Goal: Task Accomplishment & Management: Manage account settings

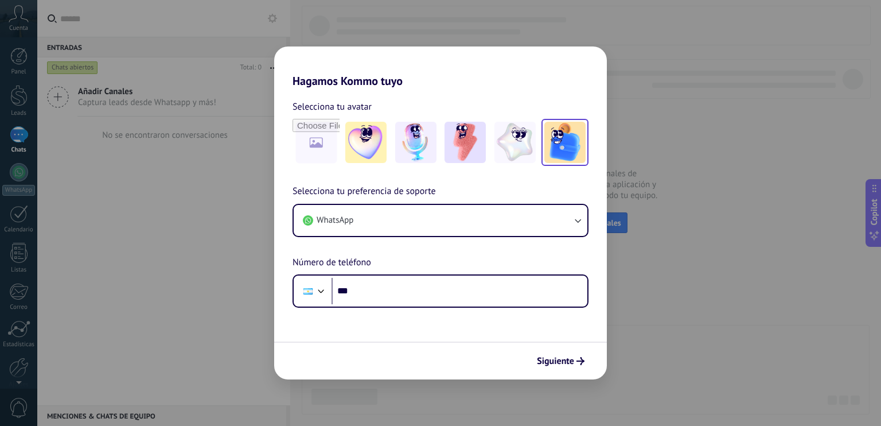
click at [558, 150] on img at bounding box center [564, 142] width 41 height 41
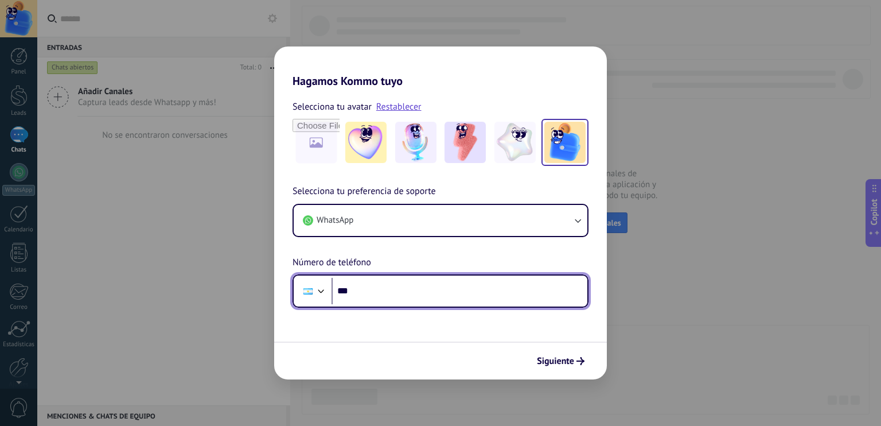
click at [420, 303] on input "***" at bounding box center [459, 291] width 256 height 26
type input "**********"
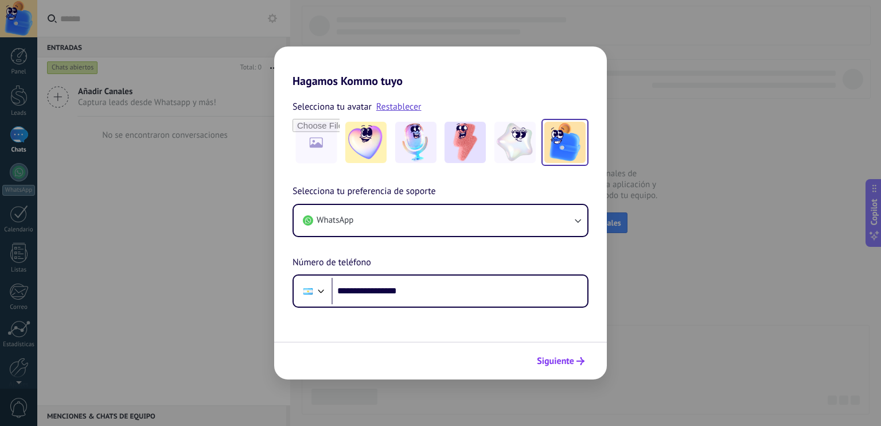
click at [564, 358] on span "Siguiente" at bounding box center [555, 361] width 37 height 8
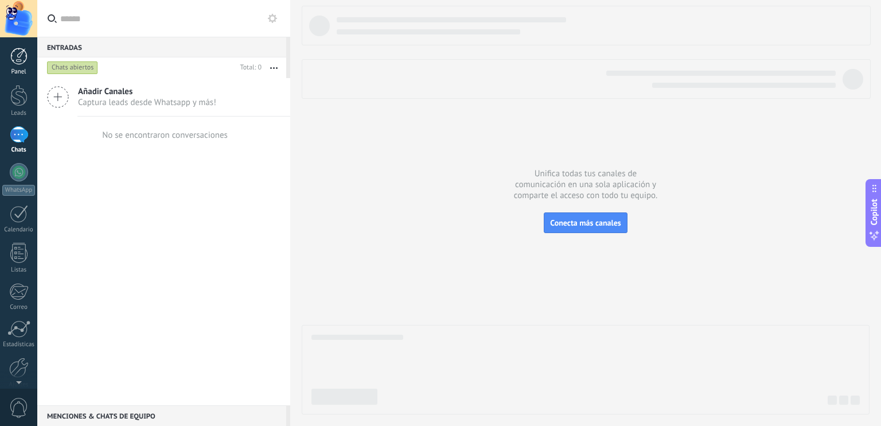
click at [21, 63] on div at bounding box center [18, 56] width 17 height 17
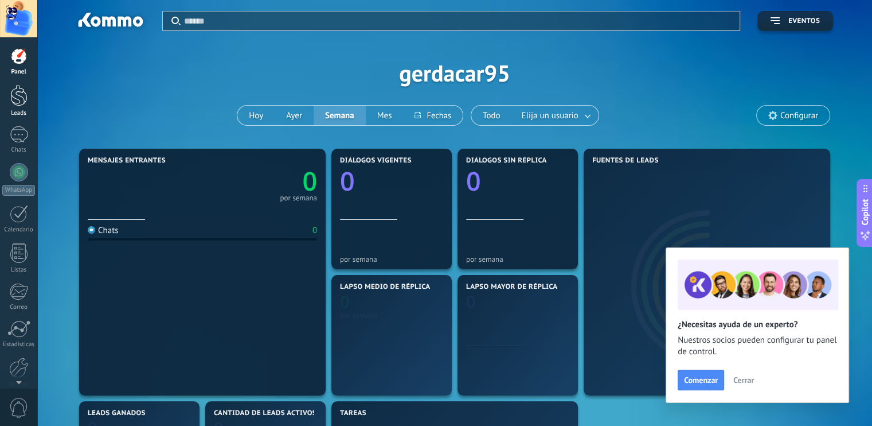
click at [19, 93] on div at bounding box center [18, 95] width 17 height 21
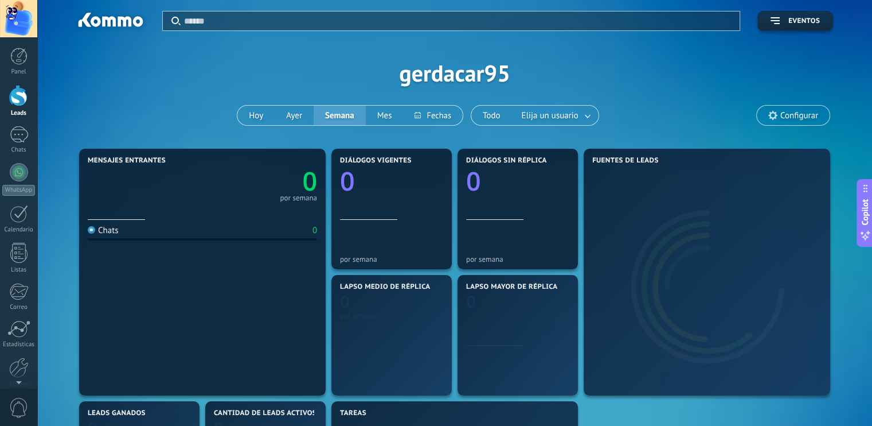
click at [19, 93] on div at bounding box center [18, 95] width 17 height 21
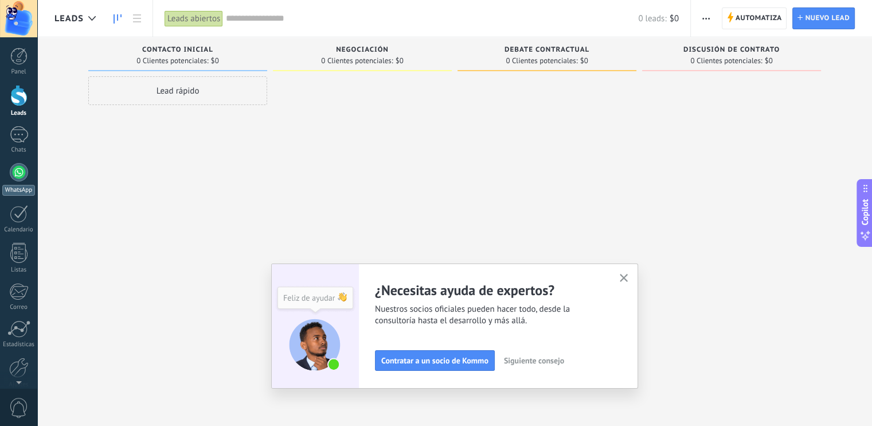
click at [18, 178] on div at bounding box center [19, 172] width 18 height 18
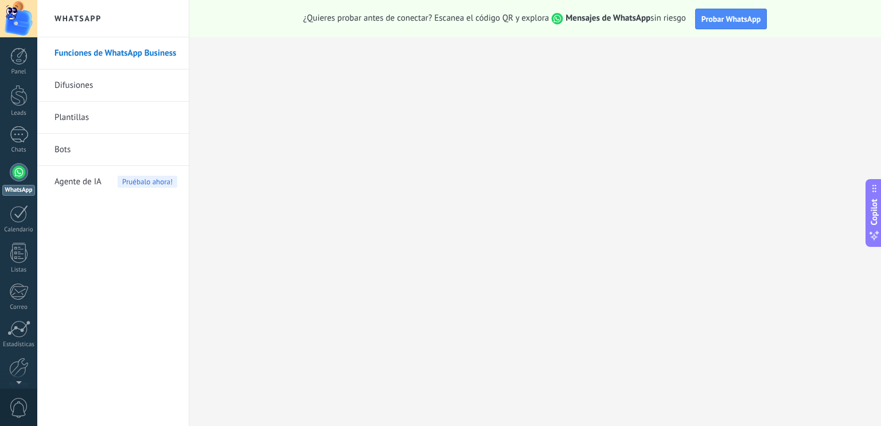
click at [18, 403] on span "0" at bounding box center [18, 407] width 19 height 20
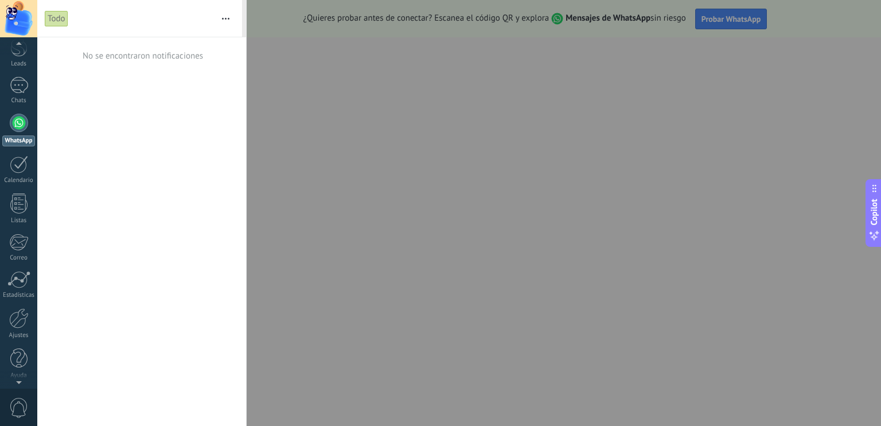
scroll to position [50, 0]
click at [17, 381] on div at bounding box center [18, 379] width 37 height 17
click at [22, 210] on div at bounding box center [18, 202] width 17 height 20
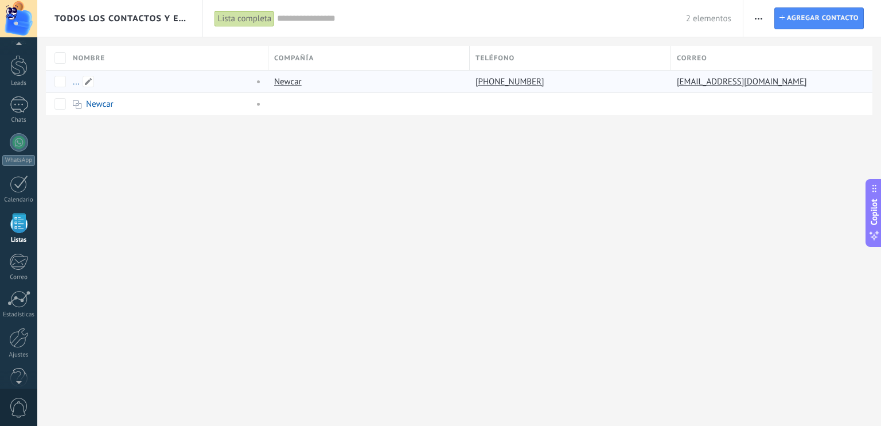
scroll to position [29, 0]
click at [13, 106] on div at bounding box center [19, 105] width 18 height 17
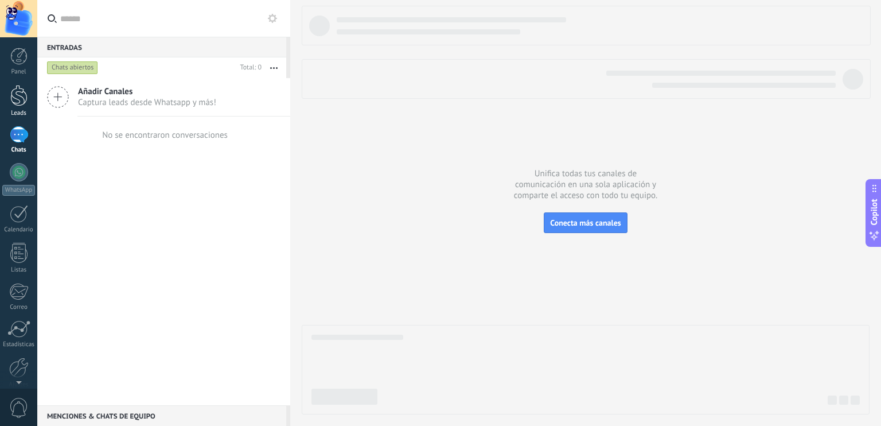
click at [16, 100] on div at bounding box center [18, 95] width 17 height 21
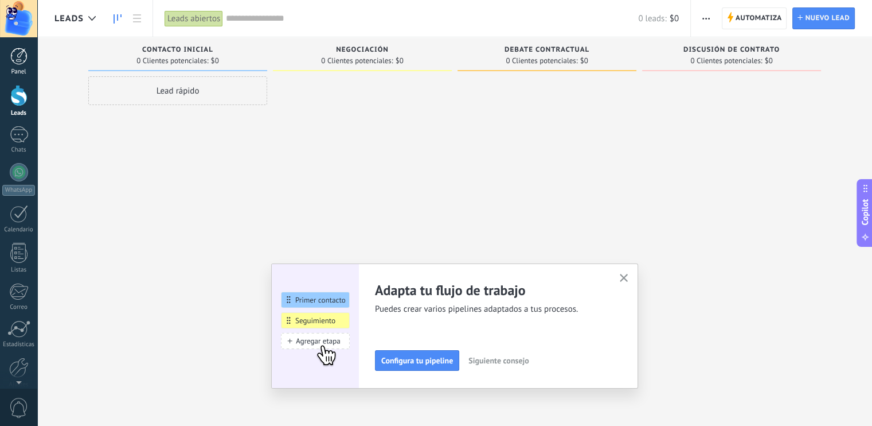
click at [20, 55] on div at bounding box center [18, 56] width 17 height 17
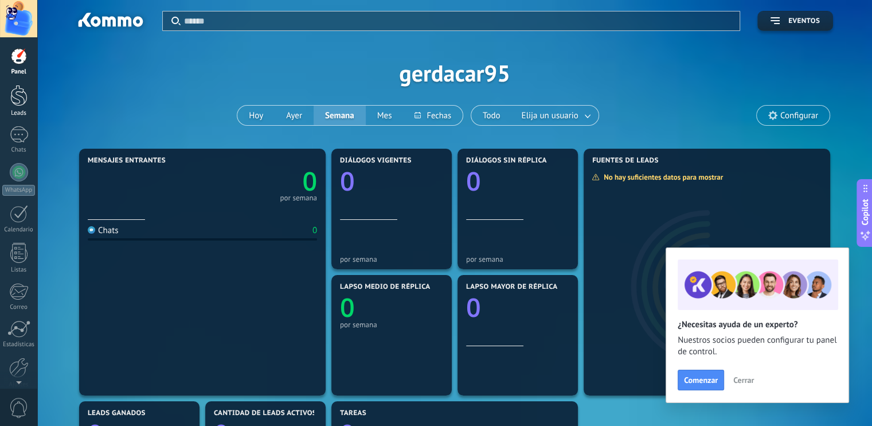
click at [18, 98] on div at bounding box center [18, 95] width 17 height 21
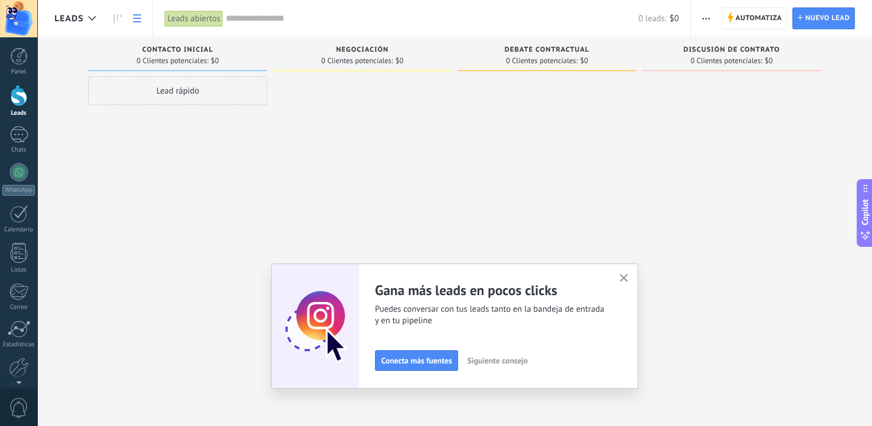
click at [145, 23] on link at bounding box center [136, 18] width 19 height 22
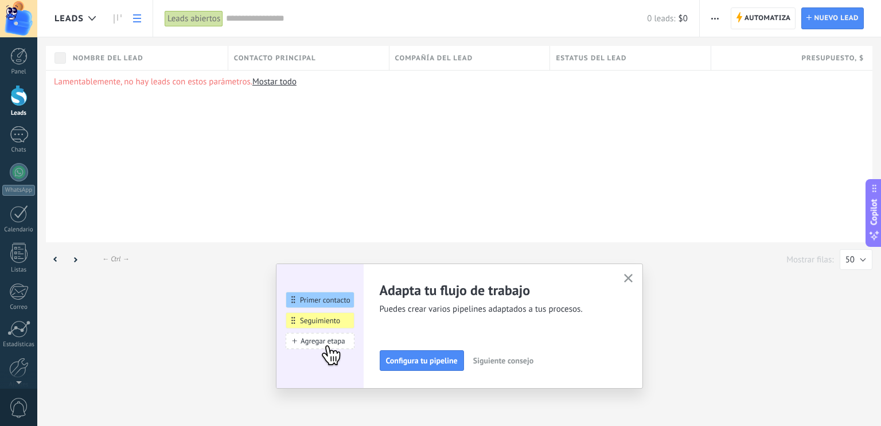
click at [139, 23] on link at bounding box center [136, 18] width 19 height 22
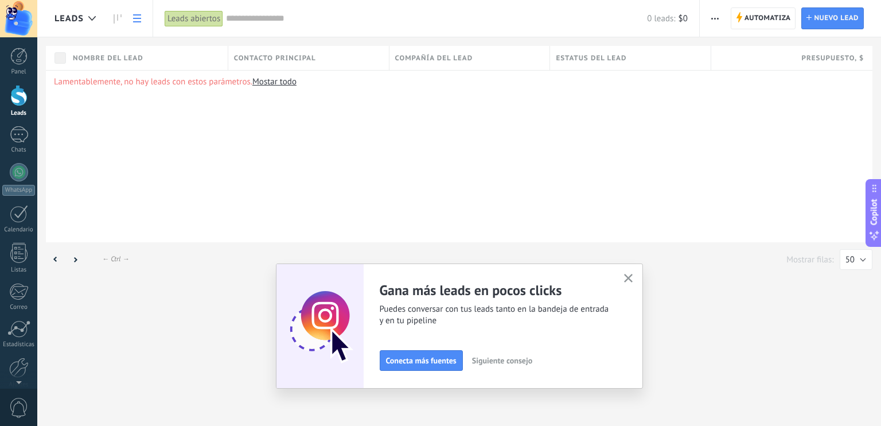
click at [276, 80] on link "Mostar todo" at bounding box center [274, 81] width 44 height 11
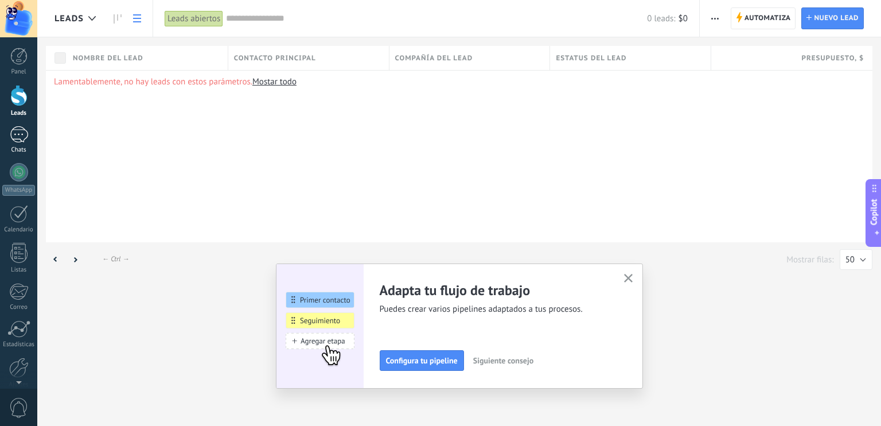
click at [20, 139] on div at bounding box center [19, 134] width 18 height 17
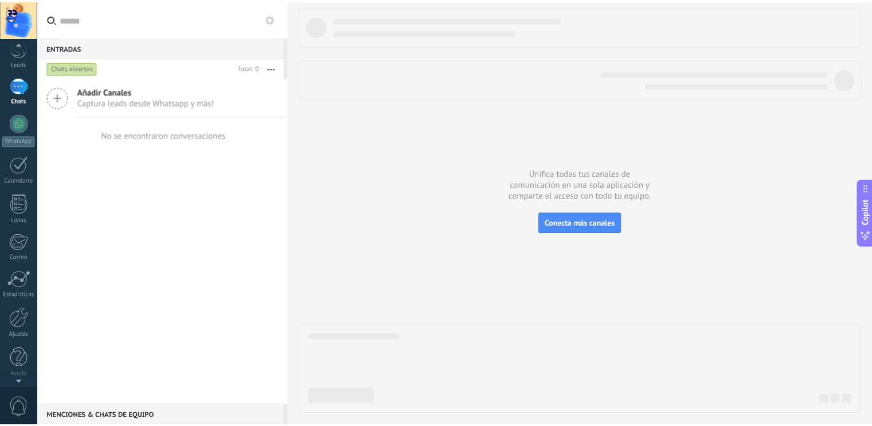
scroll to position [50, 0]
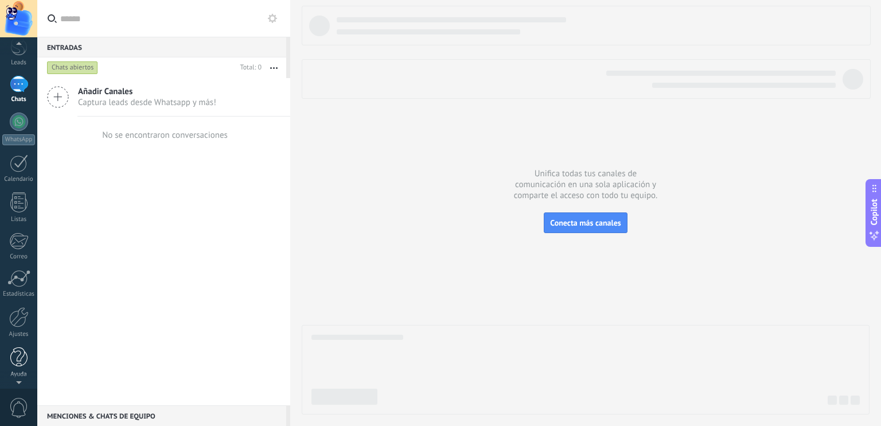
click at [20, 366] on link "Ayuda" at bounding box center [18, 362] width 37 height 31
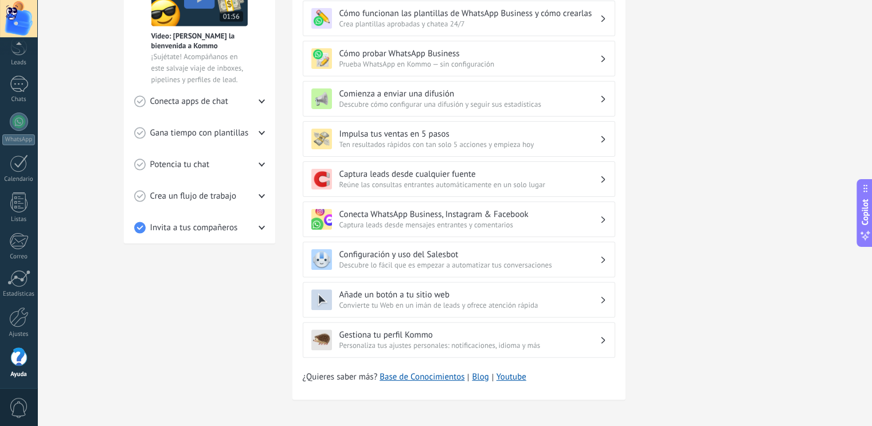
scroll to position [280, 0]
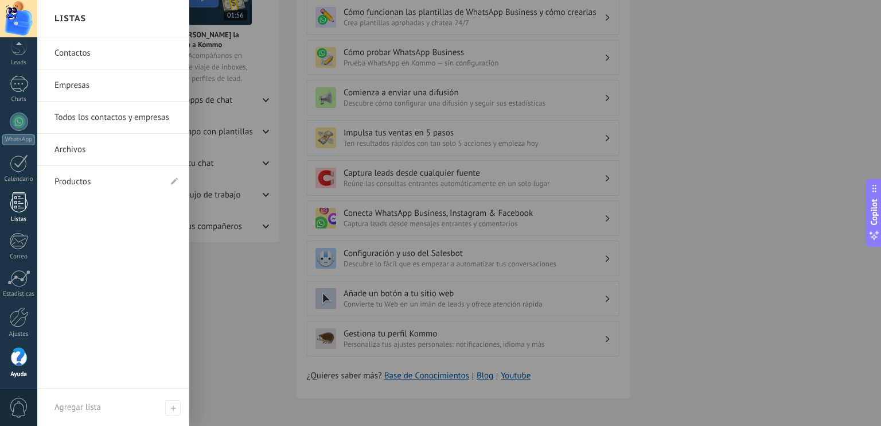
click at [11, 197] on div at bounding box center [18, 202] width 17 height 20
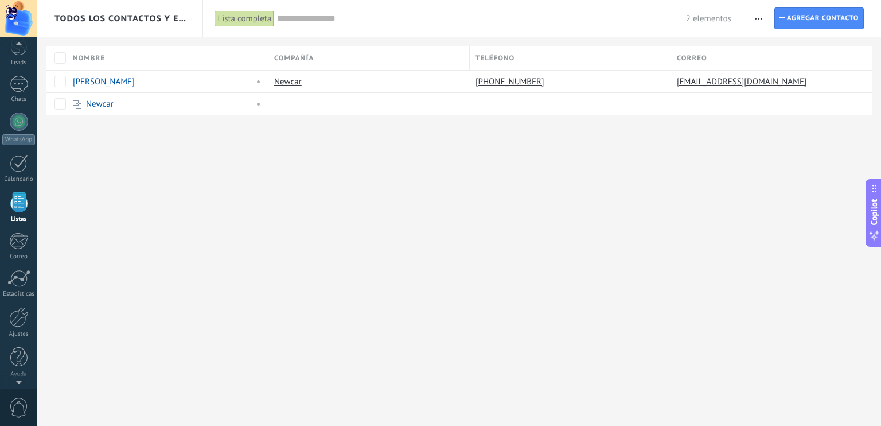
scroll to position [29, 0]
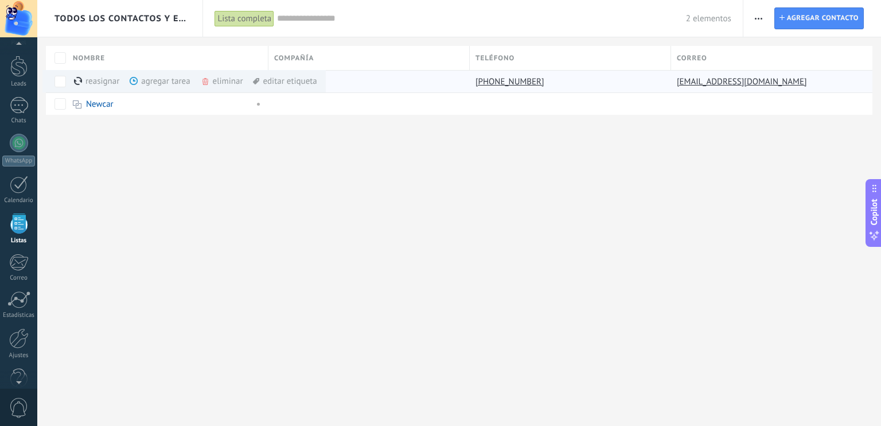
click at [225, 79] on div "eliminar màs" at bounding box center [241, 81] width 81 height 22
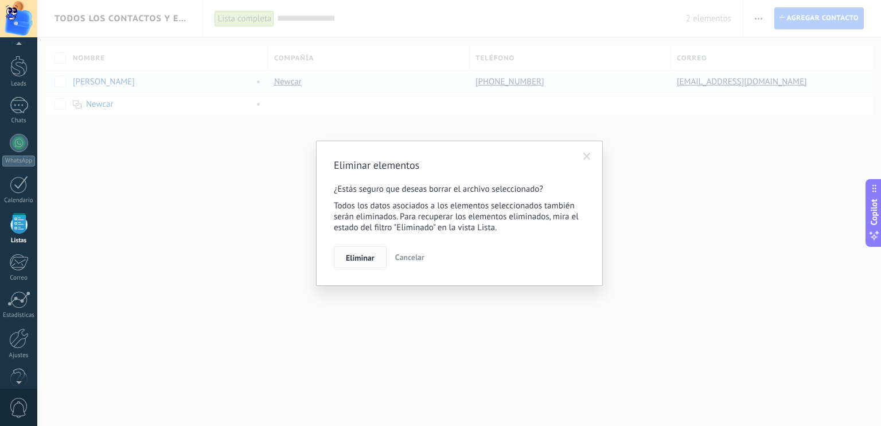
click at [341, 253] on button "Eliminar" at bounding box center [360, 257] width 53 height 22
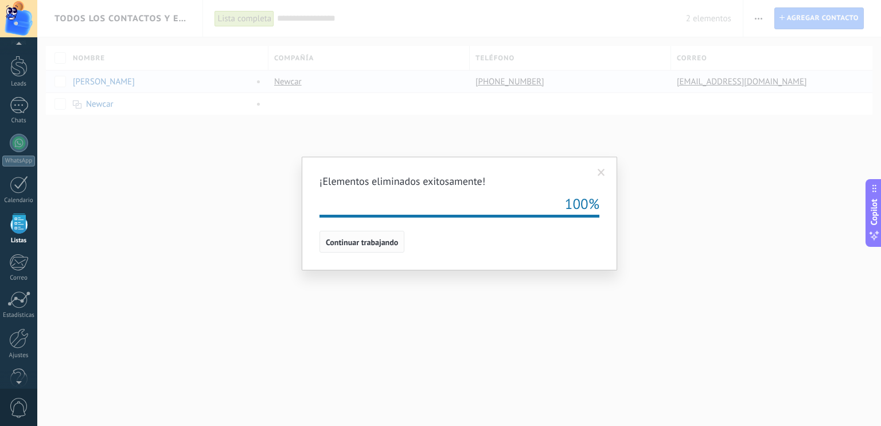
click at [362, 246] on span "Continuar trabajando" at bounding box center [362, 242] width 72 height 8
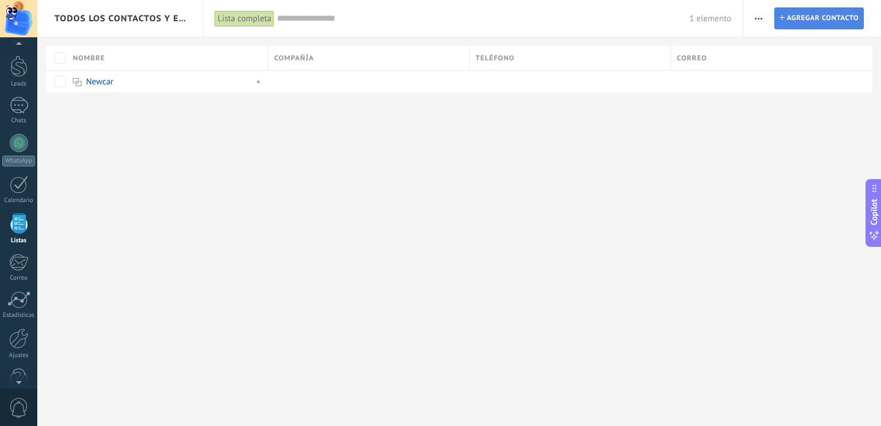
click at [825, 18] on span "Agregar contacto" at bounding box center [823, 18] width 72 height 21
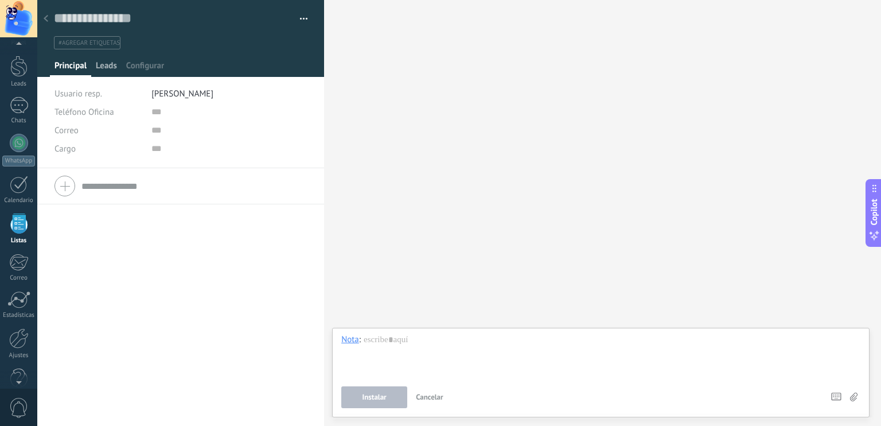
click at [112, 68] on span "Leads" at bounding box center [106, 68] width 21 height 17
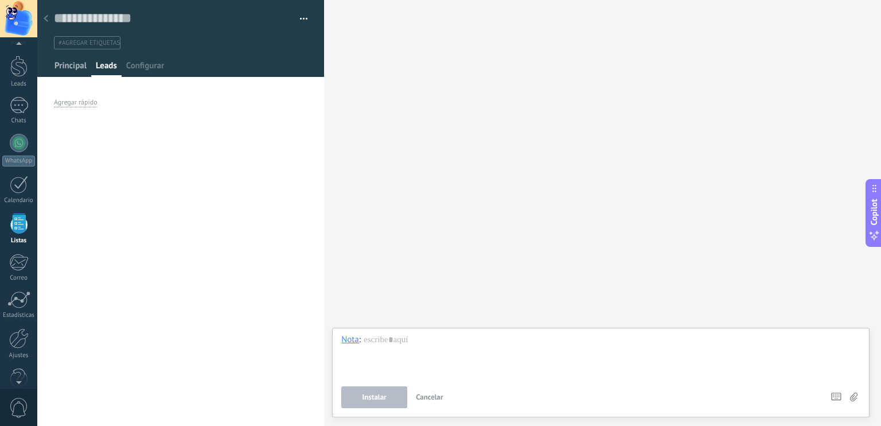
click at [73, 69] on span "Principal" at bounding box center [70, 68] width 32 height 17
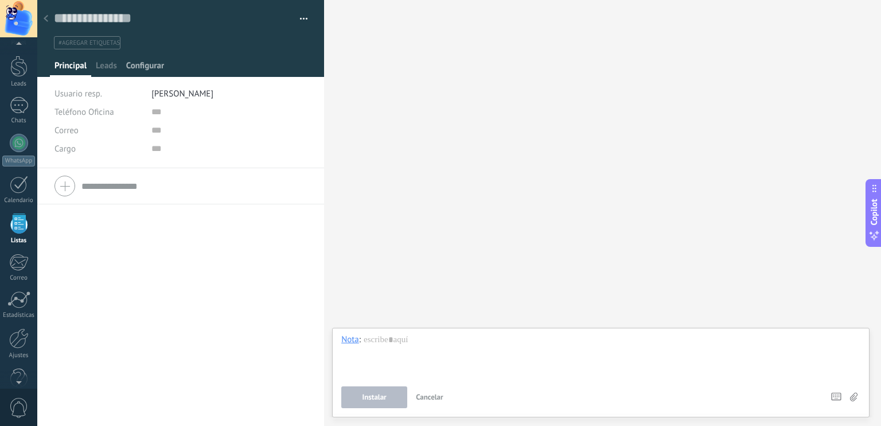
click at [151, 68] on span "Configurar" at bounding box center [145, 68] width 38 height 17
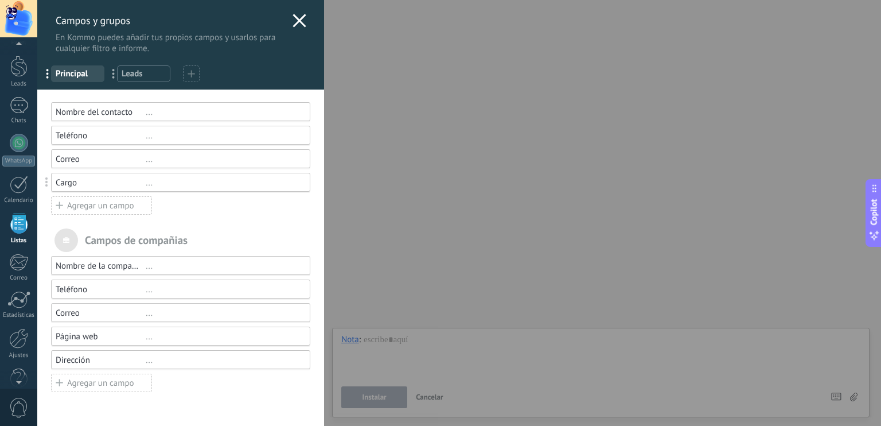
click at [743, 71] on div "Campos y grupos En Kommo puedes añadir tus propios campos y usarlos para cualqu…" at bounding box center [459, 213] width 844 height 426
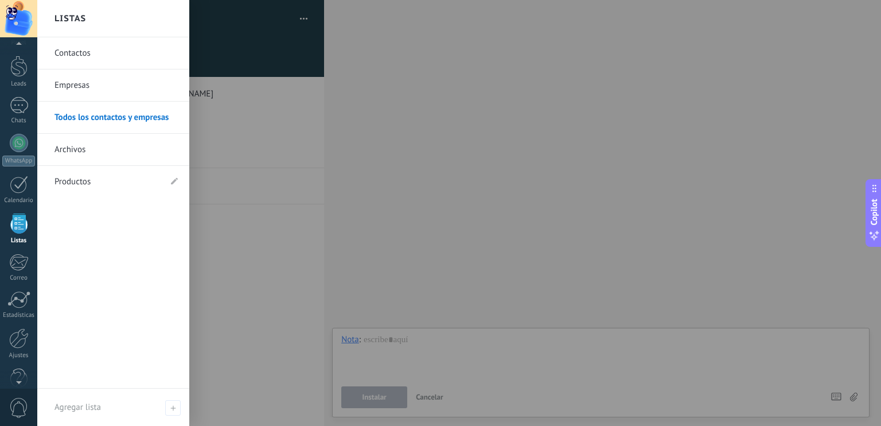
click at [92, 45] on link "Contactos" at bounding box center [115, 53] width 123 height 32
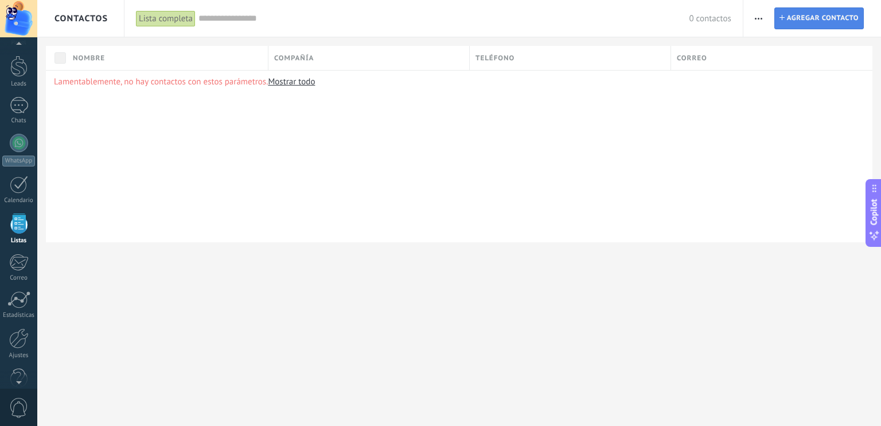
click at [807, 17] on span "Agregar contacto" at bounding box center [823, 18] width 72 height 21
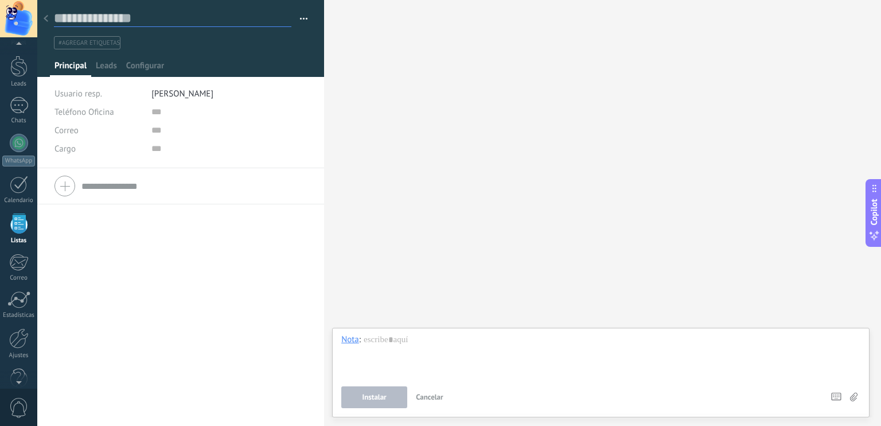
click at [130, 16] on input "text" at bounding box center [172, 18] width 237 height 17
type input "**********"
click at [75, 404] on span "Guardar" at bounding box center [74, 408] width 27 height 8
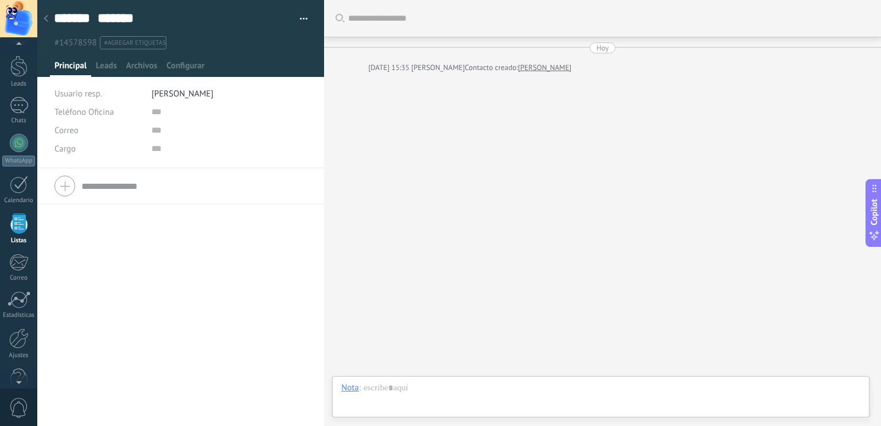
click at [300, 21] on span "button" at bounding box center [304, 20] width 8 height 2
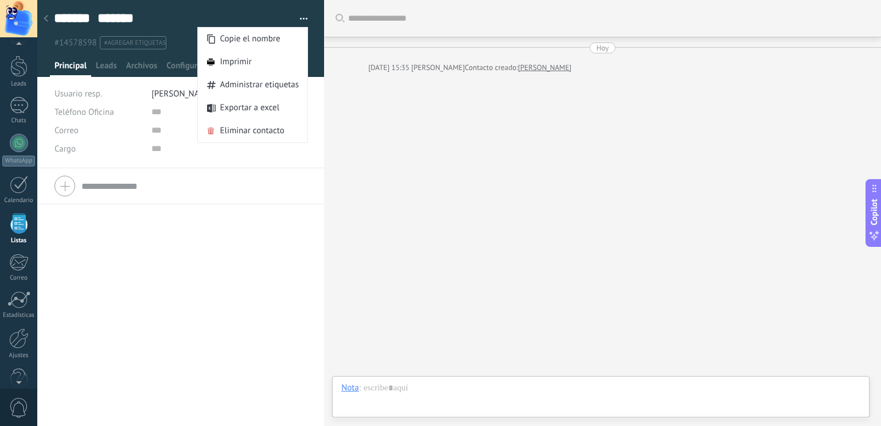
click at [263, 247] on div "Teléfono Oficina Ofic. directo Celular Fax Casa Otro Teléfono Oficina Llamar Co…" at bounding box center [180, 297] width 287 height 258
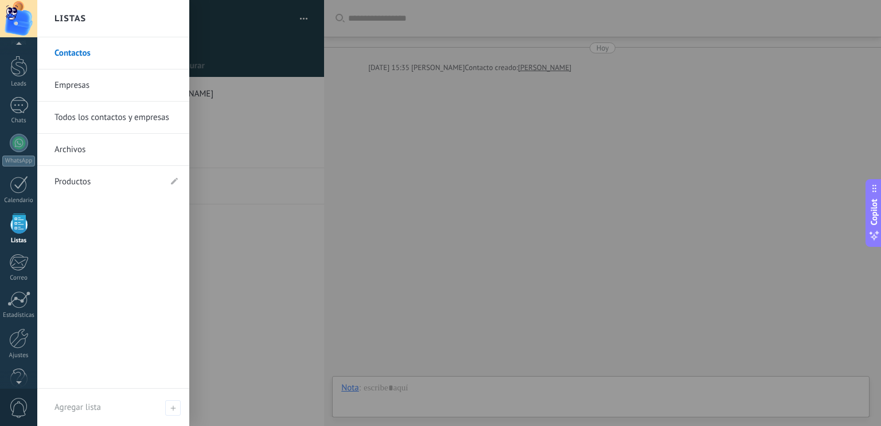
click at [105, 54] on link "Contactos" at bounding box center [115, 53] width 123 height 32
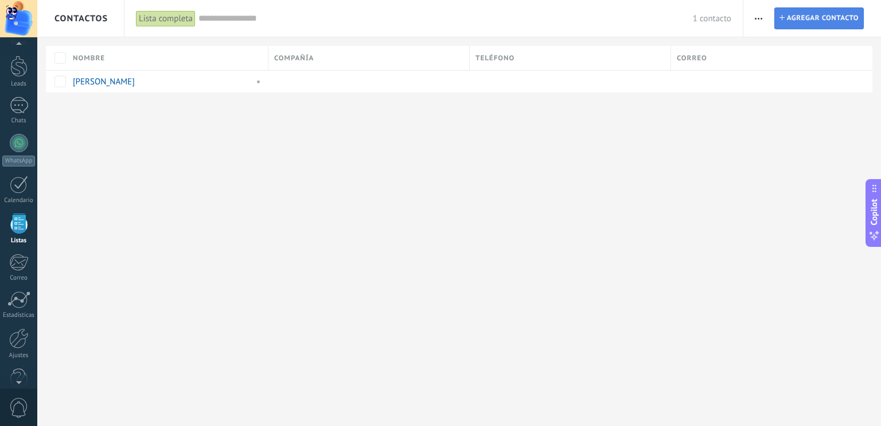
click at [824, 24] on span "Agregar contacto" at bounding box center [823, 18] width 72 height 21
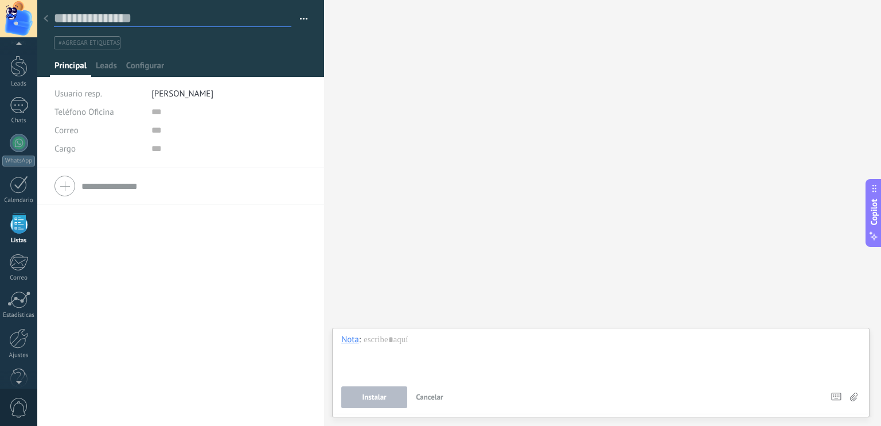
click at [128, 18] on input "text" at bounding box center [172, 18] width 237 height 17
type input "**********"
click at [76, 399] on button "Guardar" at bounding box center [74, 407] width 40 height 22
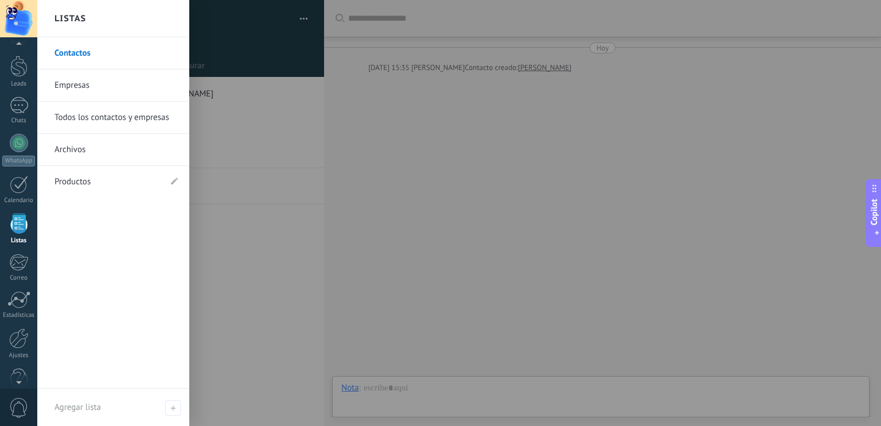
click at [95, 54] on link "Contactos" at bounding box center [115, 53] width 123 height 32
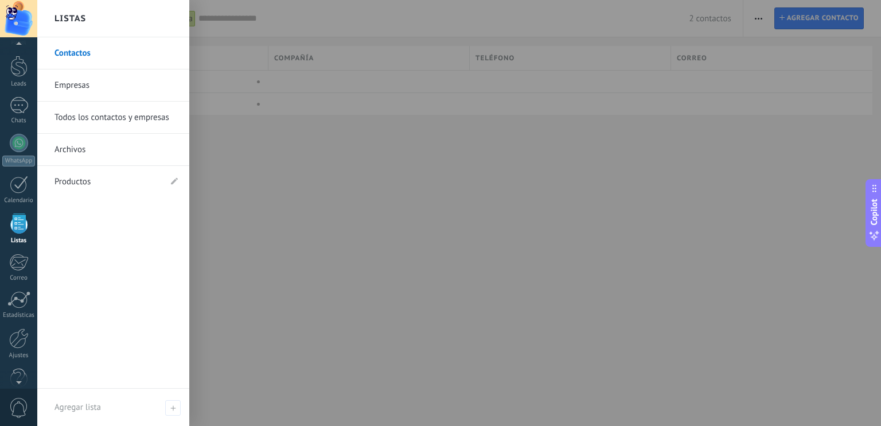
click at [88, 56] on link "Contactos" at bounding box center [115, 53] width 123 height 32
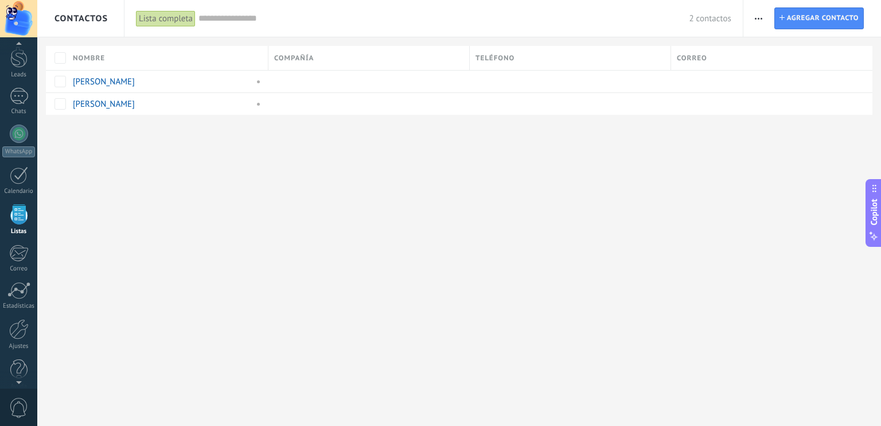
scroll to position [29, 0]
click at [170, 73] on div "[PERSON_NAME]" at bounding box center [165, 82] width 196 height 22
click at [130, 85] on span at bounding box center [125, 81] width 11 height 11
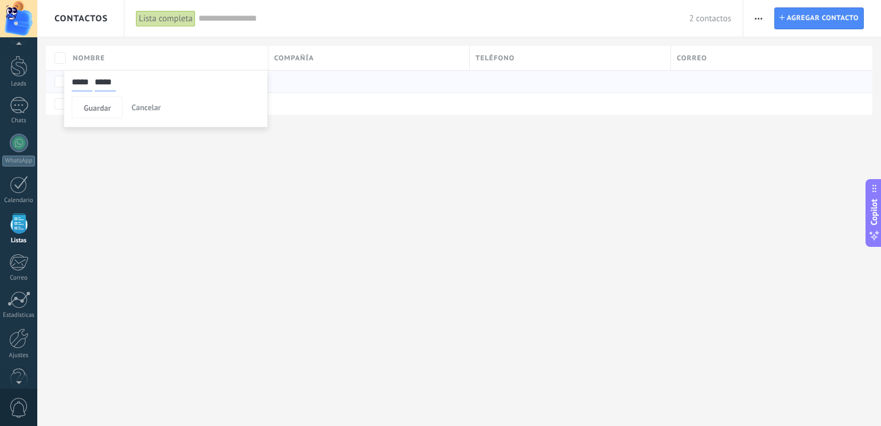
click at [220, 197] on div "Contactos Lista completa Aplicar 2 contactos Lista completa Contactos sin tarea…" at bounding box center [459, 213] width 844 height 426
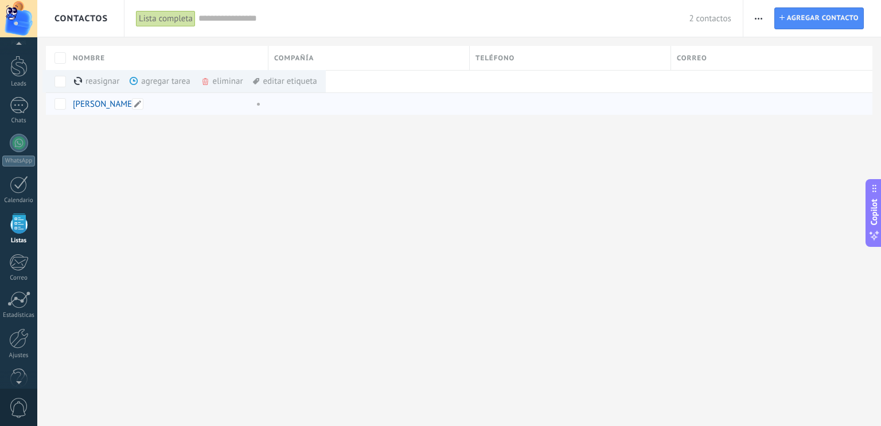
click at [98, 106] on link "[PERSON_NAME]" at bounding box center [104, 104] width 62 height 11
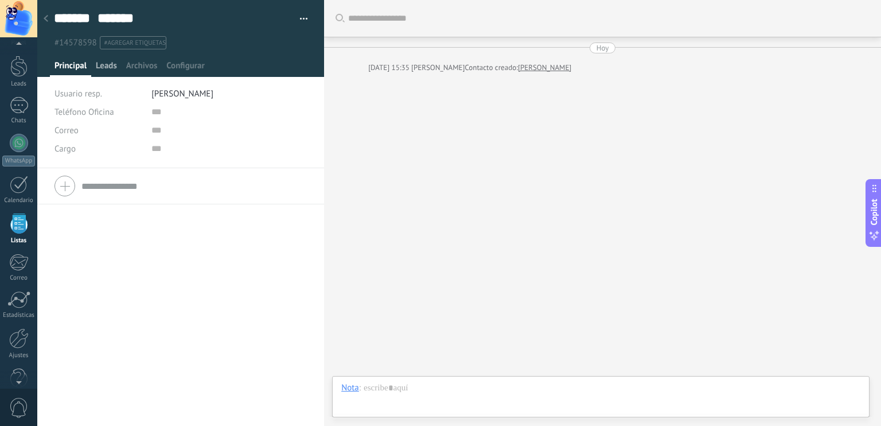
click at [101, 62] on span "Leads" at bounding box center [106, 68] width 21 height 17
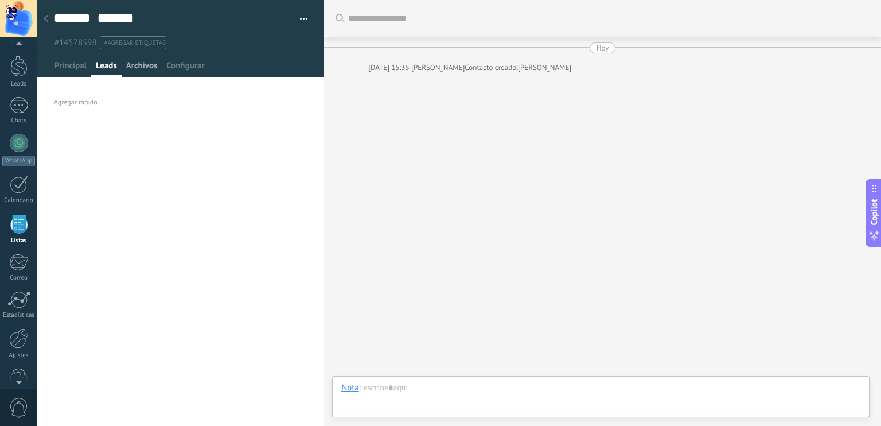
click at [142, 71] on span "Archivos" at bounding box center [141, 68] width 31 height 17
click at [192, 70] on span "Configurar" at bounding box center [185, 68] width 38 height 17
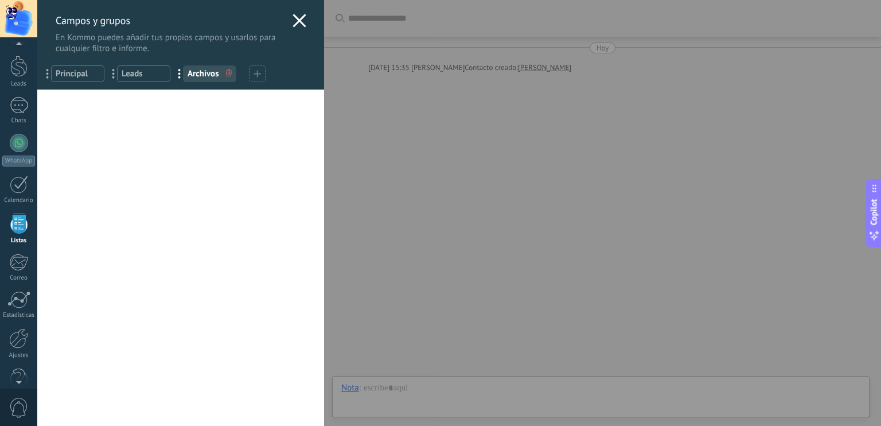
click at [74, 73] on span "Principal" at bounding box center [78, 73] width 44 height 11
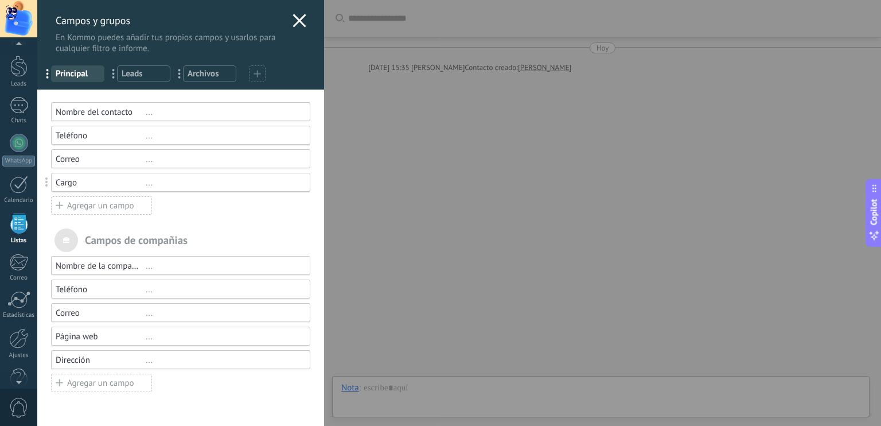
click at [299, 21] on icon at bounding box center [299, 21] width 14 height 14
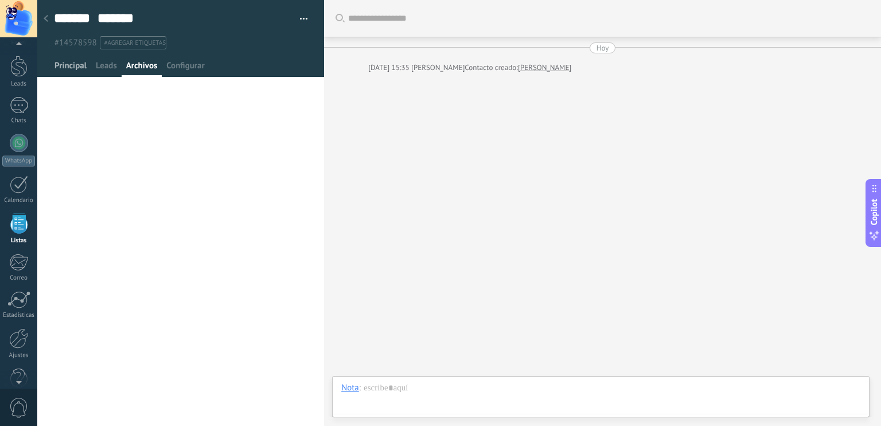
click at [70, 64] on span "Principal" at bounding box center [70, 68] width 32 height 17
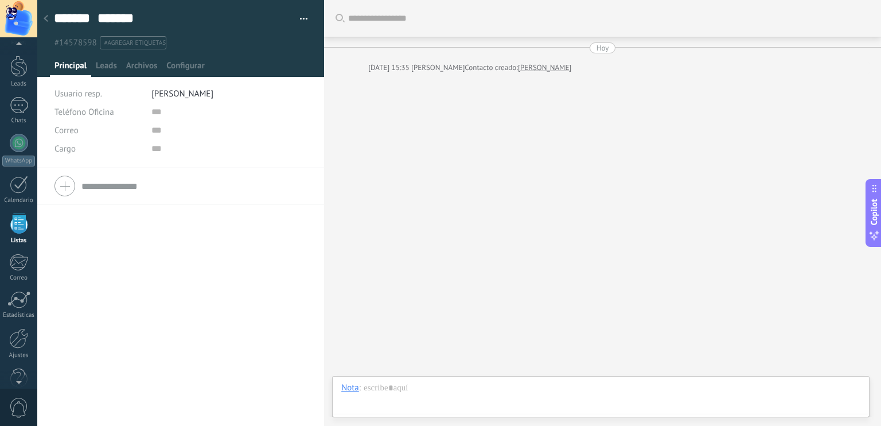
click at [298, 22] on button "button" at bounding box center [299, 18] width 17 height 17
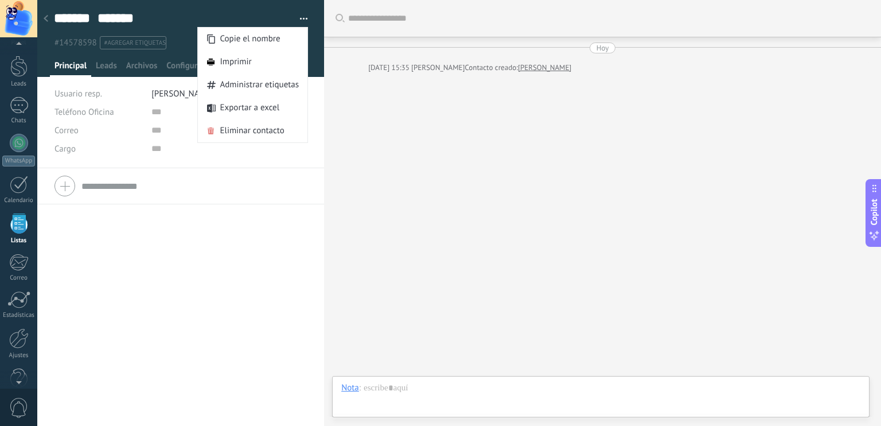
click at [188, 245] on div "Teléfono Oficina Ofic. directo Celular Fax Casa Otro Teléfono Oficina Llamar Co…" at bounding box center [180, 297] width 287 height 258
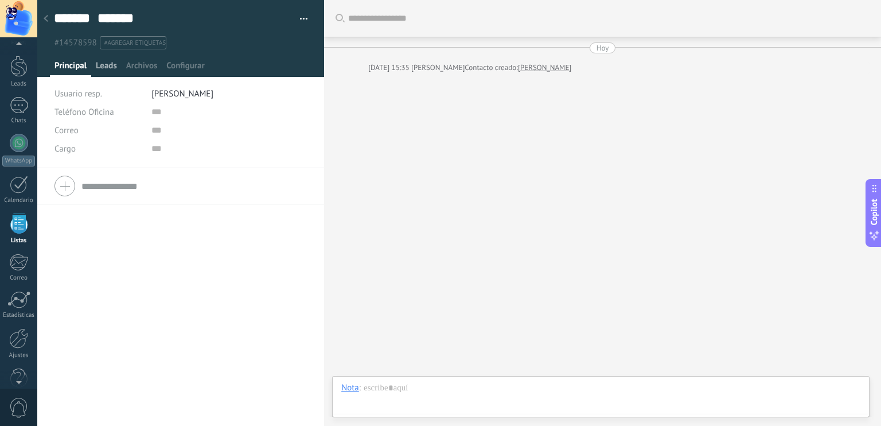
click at [108, 68] on span "Leads" at bounding box center [106, 68] width 21 height 17
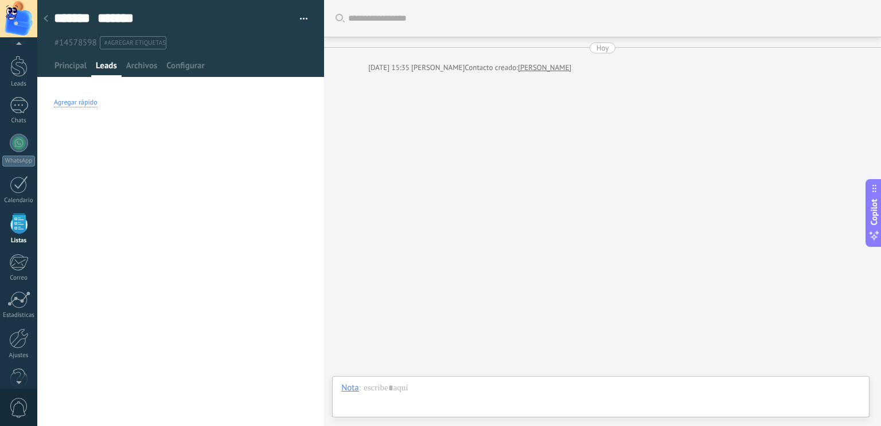
click at [79, 103] on div "Agregar rápido" at bounding box center [76, 102] width 44 height 9
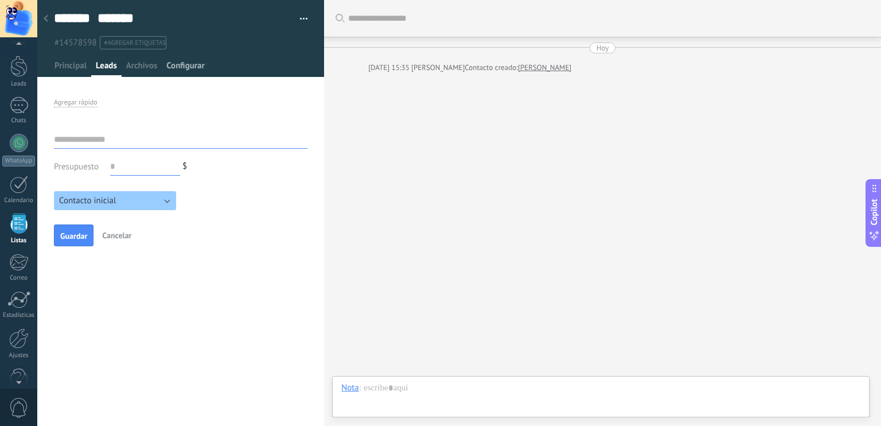
click at [173, 61] on span "Configurar" at bounding box center [185, 68] width 38 height 17
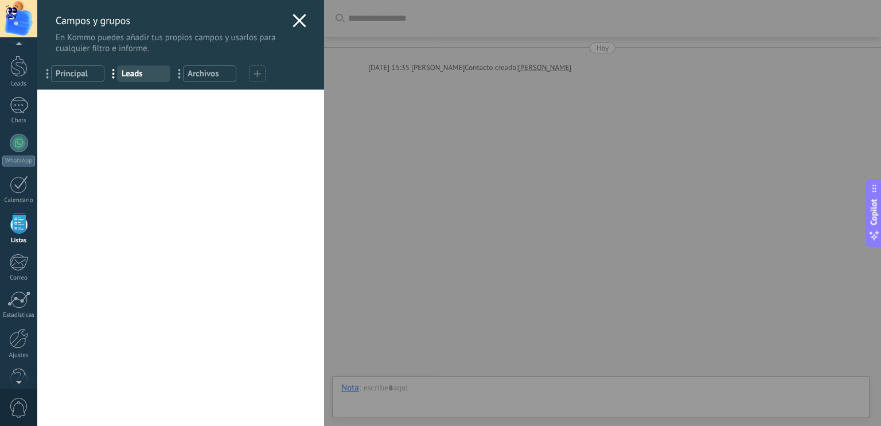
click at [37, 309] on div "Campos y grupos En Kommo puedes añadir tus propios campos y usarlos para cualqu…" at bounding box center [459, 213] width 844 height 426
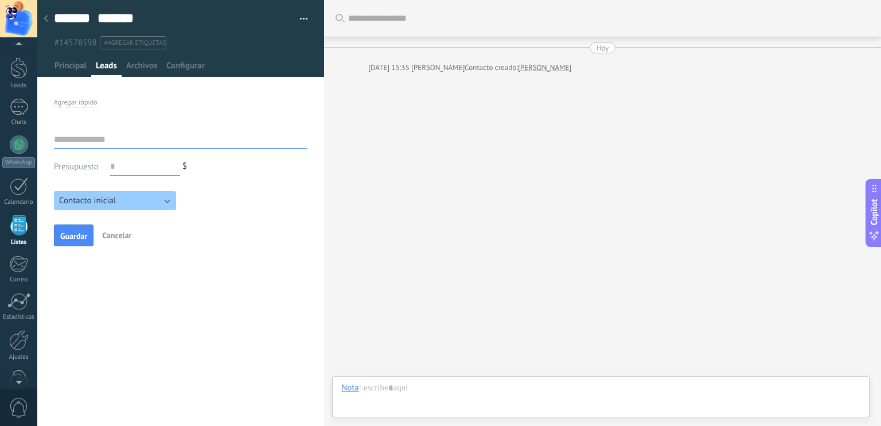
scroll to position [29, 0]
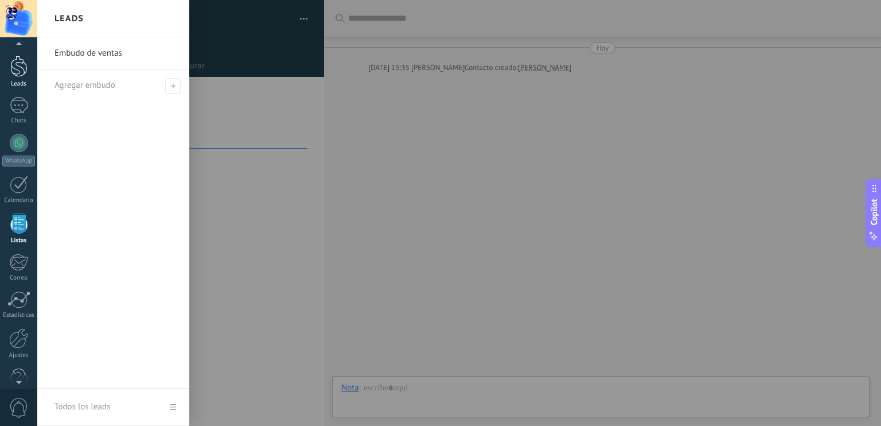
click at [25, 63] on div at bounding box center [18, 66] width 17 height 21
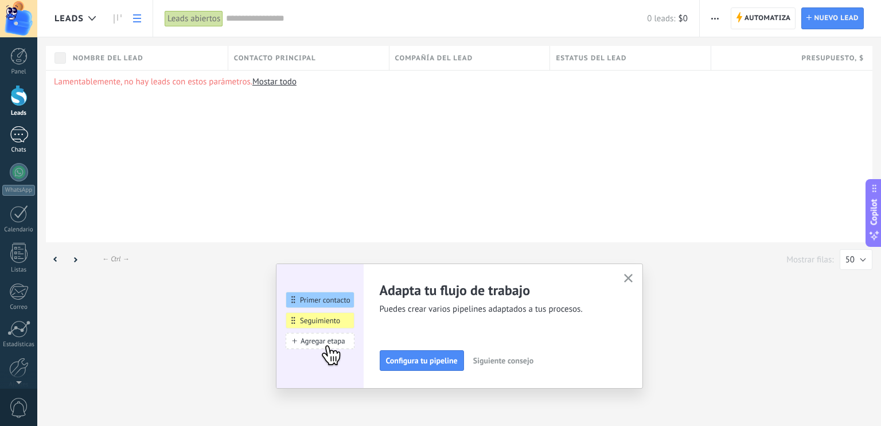
click at [19, 128] on div at bounding box center [19, 134] width 18 height 17
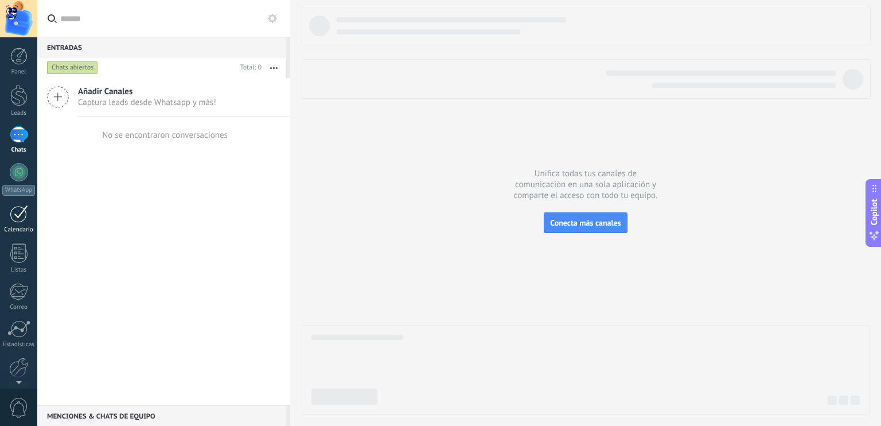
click at [18, 220] on div at bounding box center [19, 214] width 18 height 18
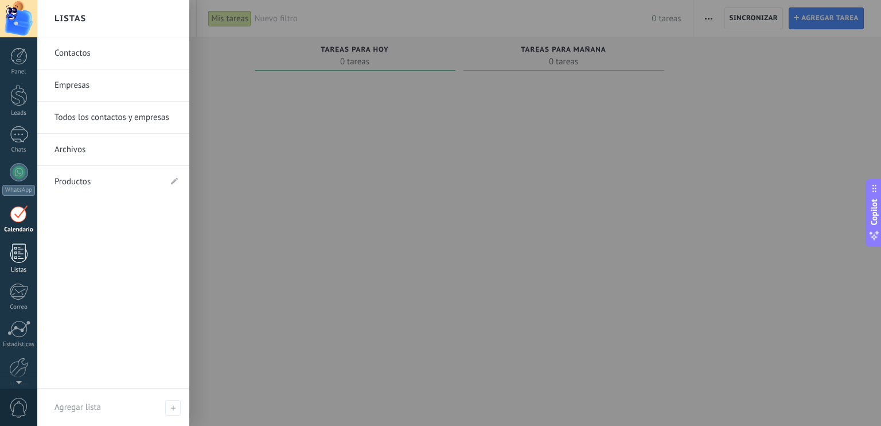
click at [24, 261] on div at bounding box center [18, 253] width 17 height 20
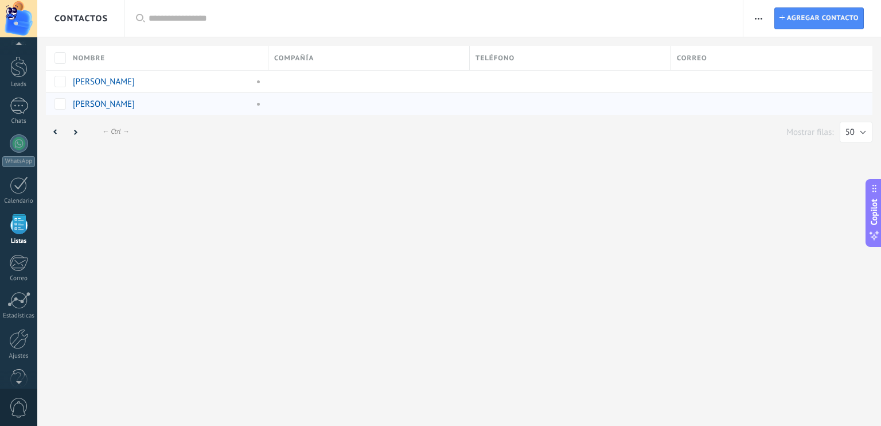
scroll to position [29, 0]
click at [762, 19] on span "button" at bounding box center [758, 18] width 7 height 22
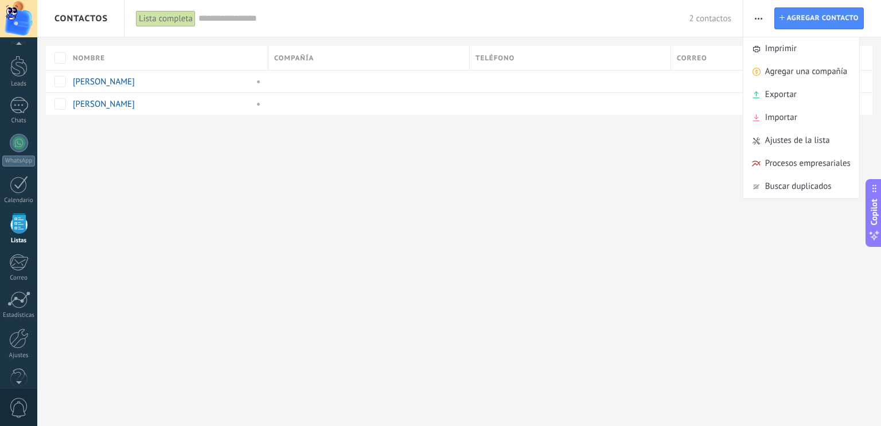
click at [572, 214] on div "Contactos Lista completa Aplicar 2 contactos Lista completa Contactos sin tarea…" at bounding box center [459, 213] width 844 height 426
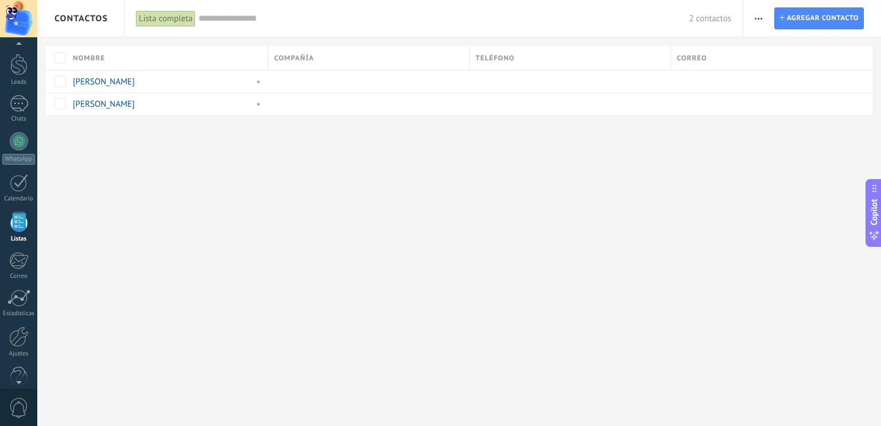
scroll to position [50, 0]
click at [17, 383] on div at bounding box center [18, 379] width 37 height 17
click at [85, 17] on span "Contactos" at bounding box center [80, 18] width 53 height 11
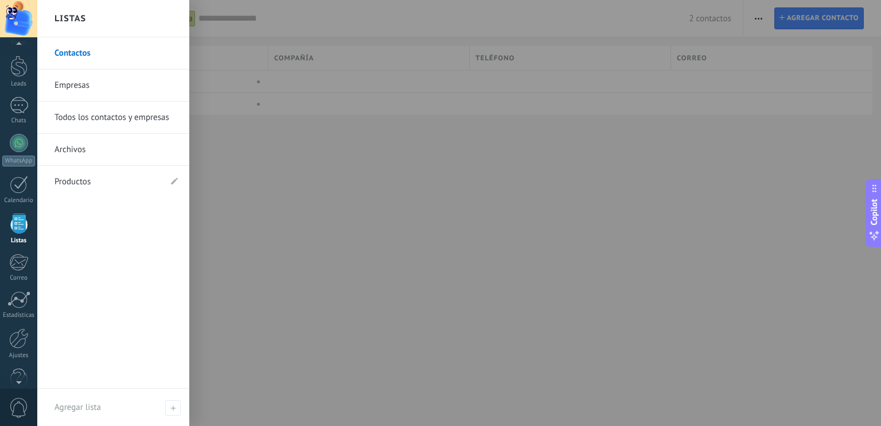
click at [99, 49] on link "Contactos" at bounding box center [115, 53] width 123 height 32
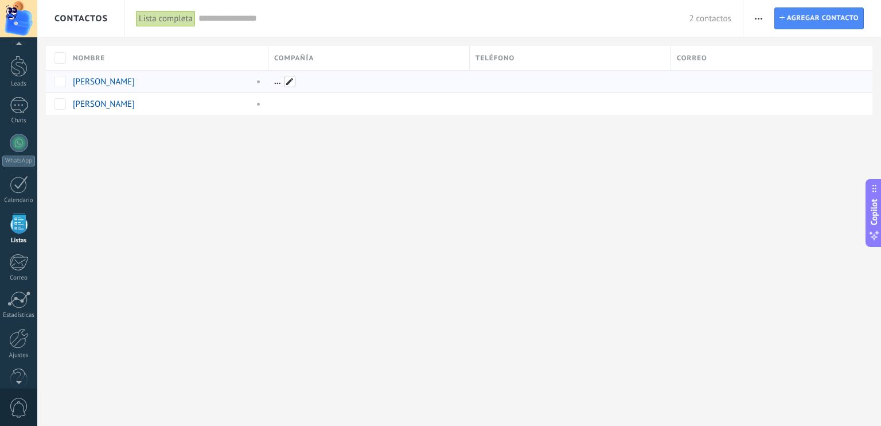
click at [288, 80] on span at bounding box center [289, 81] width 11 height 11
type input "*****"
click at [533, 77] on button "Crear" at bounding box center [521, 82] width 42 height 22
click at [291, 103] on span at bounding box center [289, 103] width 11 height 11
click at [307, 103] on input "text" at bounding box center [362, 103] width 177 height 18
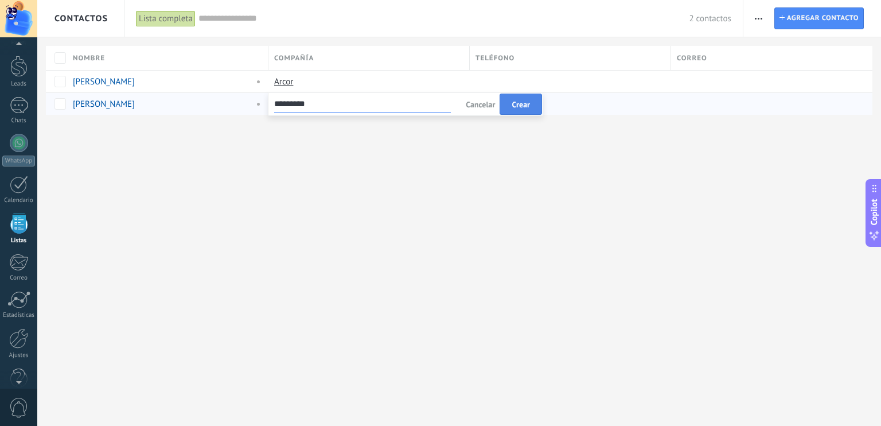
type input "*********"
click at [540, 97] on button "Crear" at bounding box center [521, 104] width 42 height 22
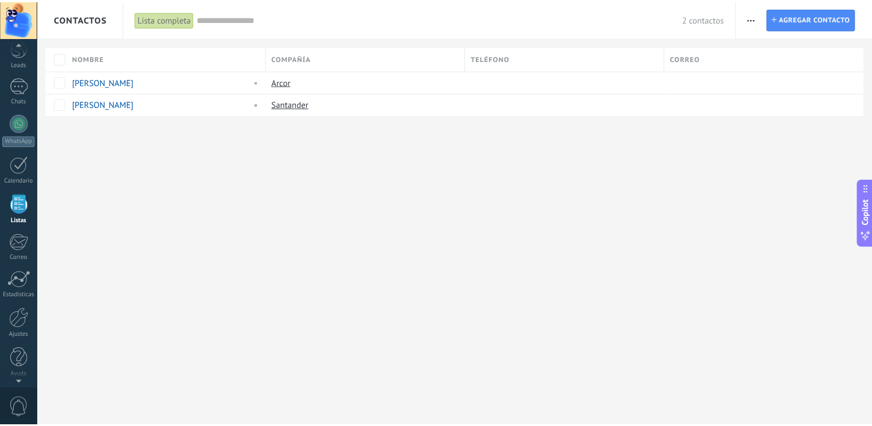
scroll to position [50, 0]
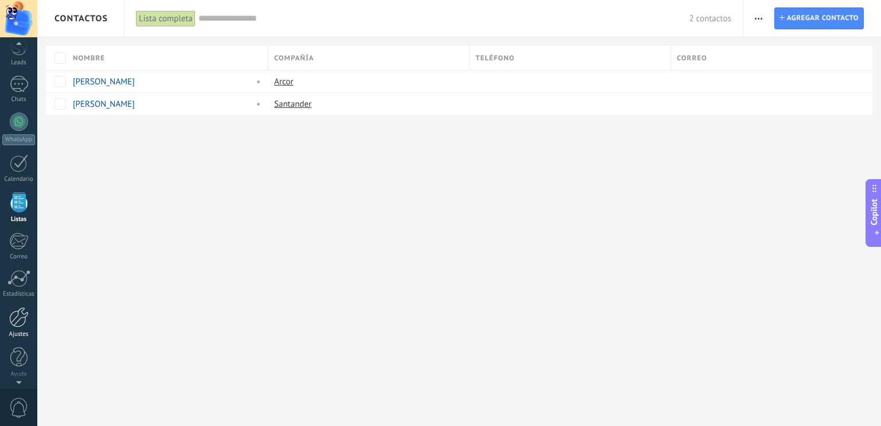
click at [14, 318] on div at bounding box center [18, 317] width 19 height 20
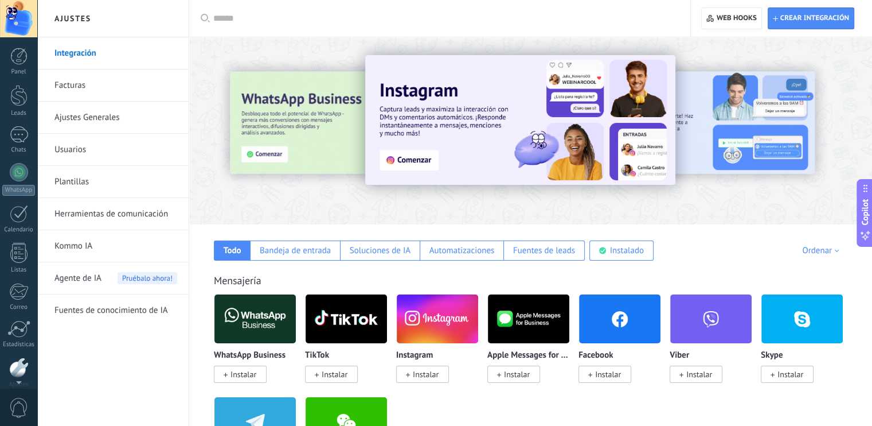
scroll to position [50, 0]
click at [29, 367] on link "Ayuda" at bounding box center [18, 362] width 37 height 31
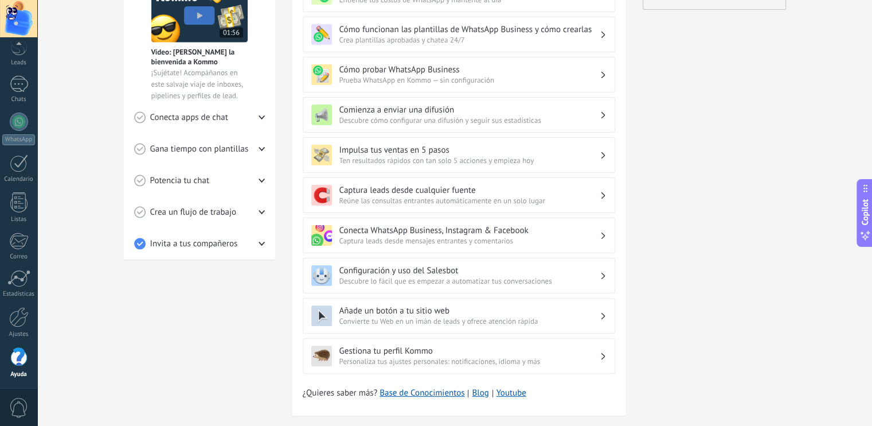
scroll to position [262, 0]
click at [259, 244] on icon at bounding box center [262, 244] width 6 height 6
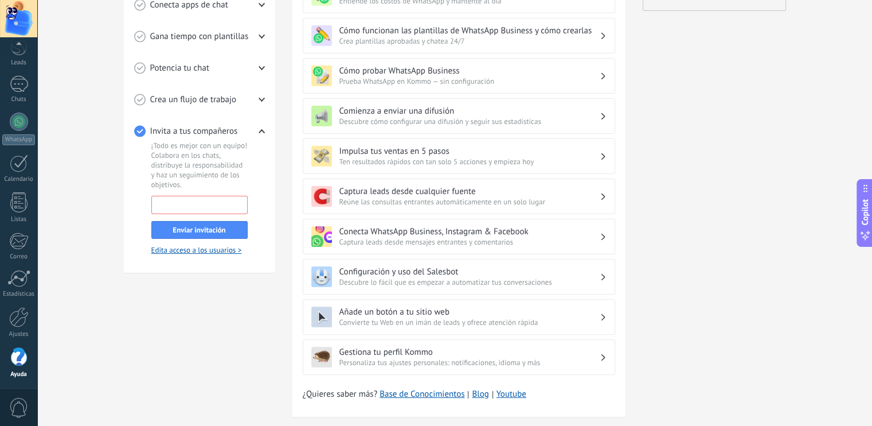
click at [189, 201] on input "email" at bounding box center [199, 204] width 95 height 16
click at [99, 251] on div "Tutoriales de inicio Leads Inbox Salesbot Checklist de inicio rápido Progresso …" at bounding box center [454, 112] width 835 height 672
click at [263, 96] on icon at bounding box center [262, 99] width 6 height 6
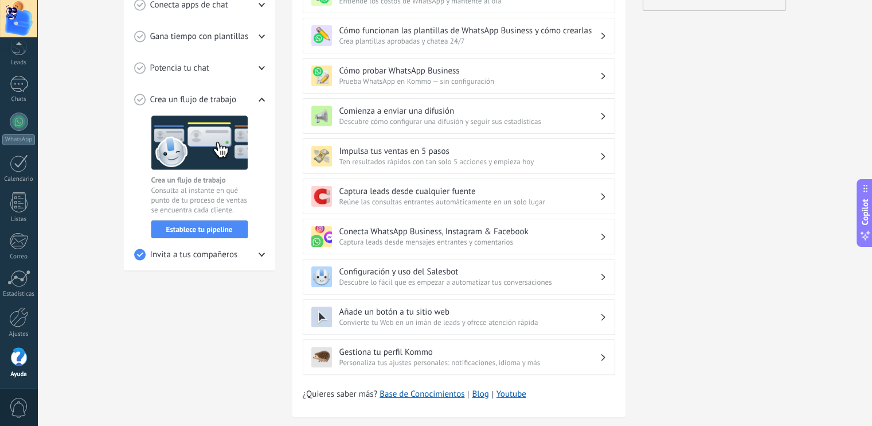
click at [259, 251] on icon at bounding box center [262, 254] width 6 height 6
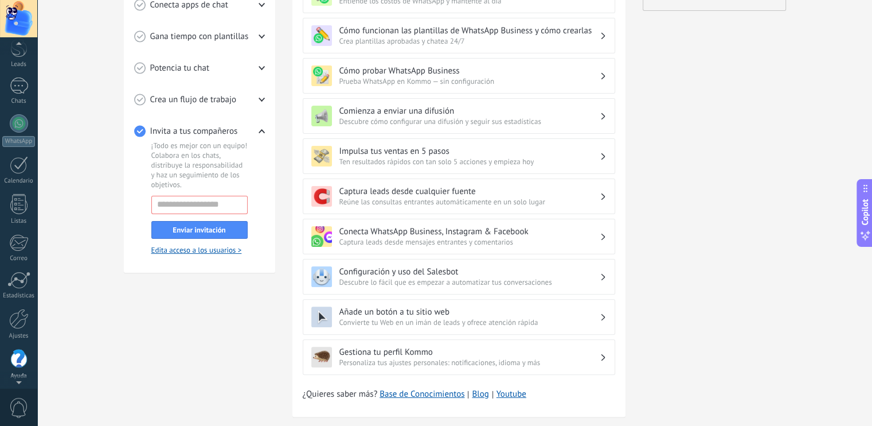
scroll to position [50, 0]
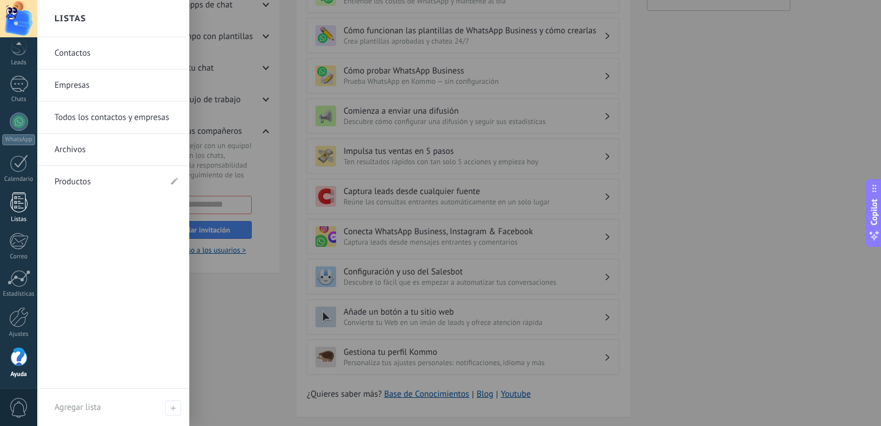
click at [14, 216] on div "Listas" at bounding box center [18, 219] width 33 height 7
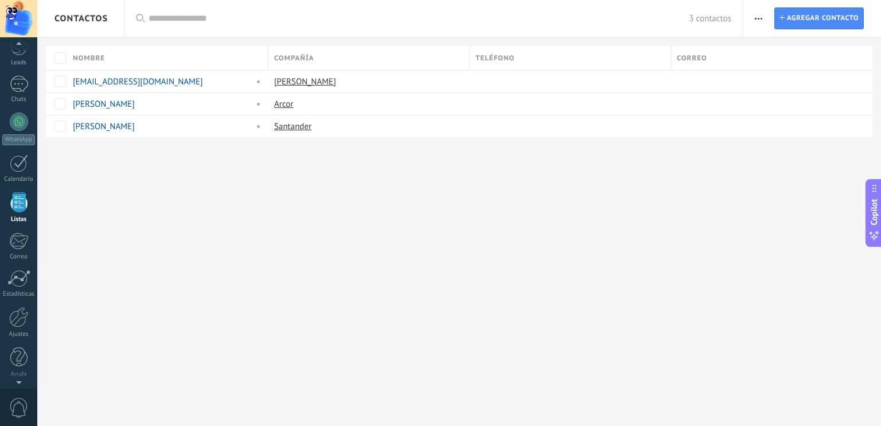
scroll to position [29, 0]
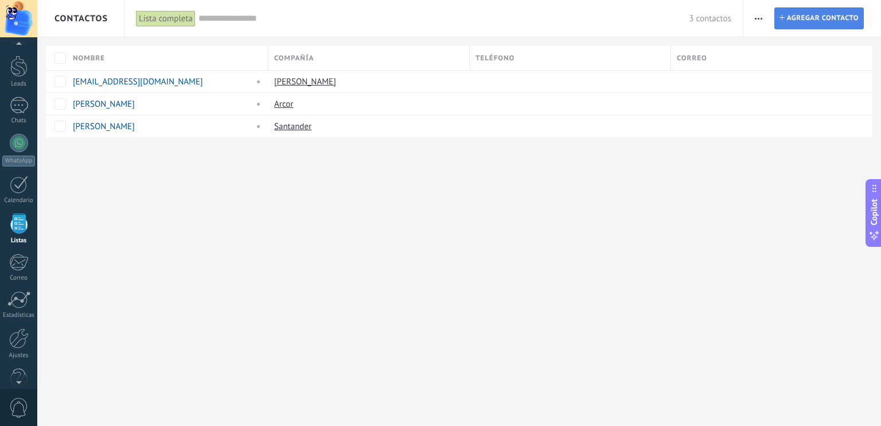
click at [824, 24] on span "Agregar contacto" at bounding box center [823, 18] width 72 height 21
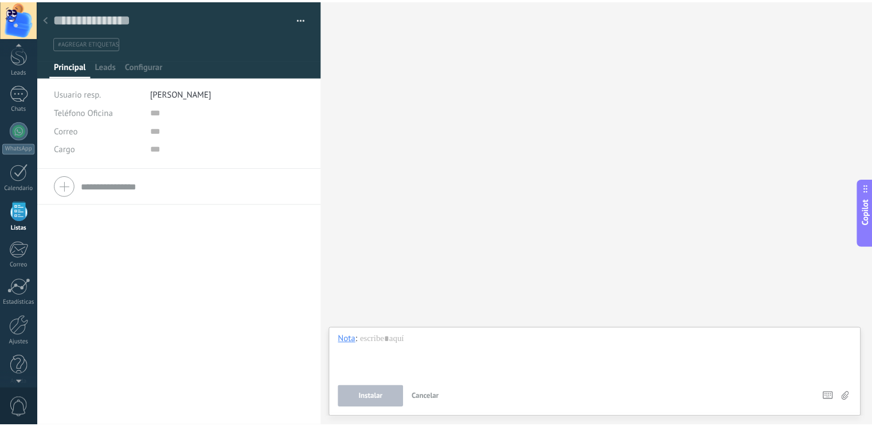
scroll to position [50, 0]
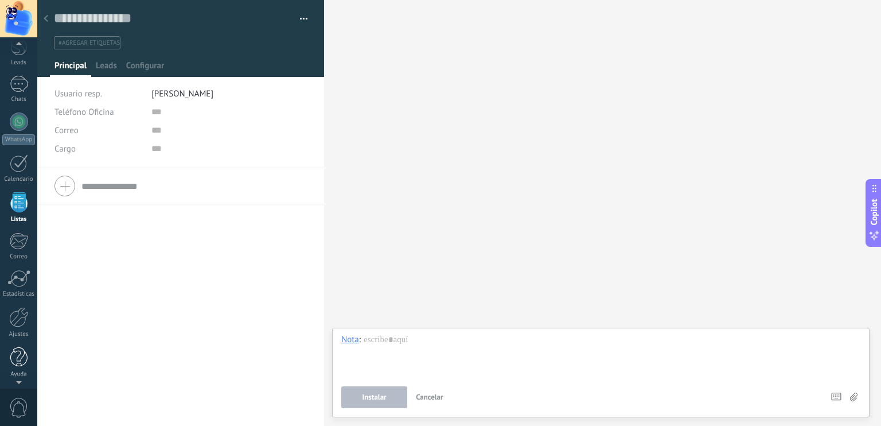
drag, startPoint x: 25, startPoint y: 371, endPoint x: 19, endPoint y: 356, distance: 16.7
click at [19, 356] on div "© 2025 derechos reservados | Términos de uso Soporte técnico Cuenta [PERSON_NAM…" at bounding box center [18, 213] width 37 height 426
click at [19, 356] on div at bounding box center [18, 357] width 17 height 20
